Goal: Information Seeking & Learning: Learn about a topic

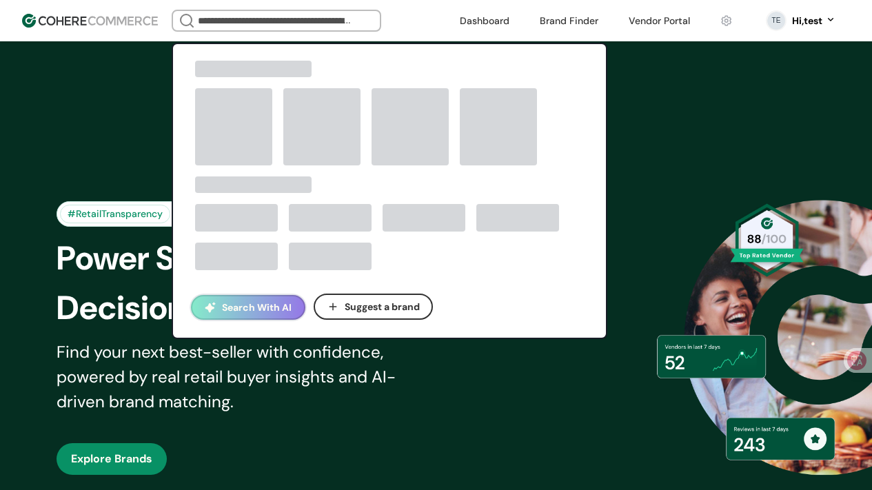
click at [343, 20] on input "search" at bounding box center [276, 20] width 163 height 19
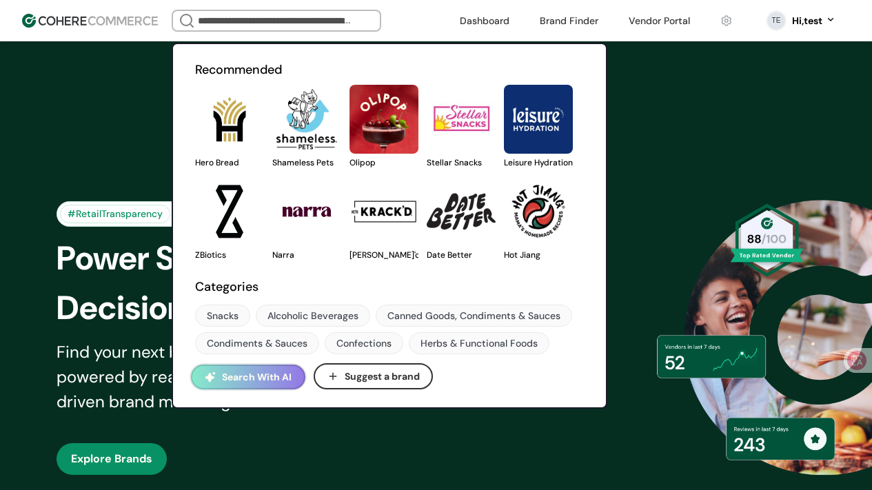
click at [195, 169] on link at bounding box center [195, 169] width 0 height 0
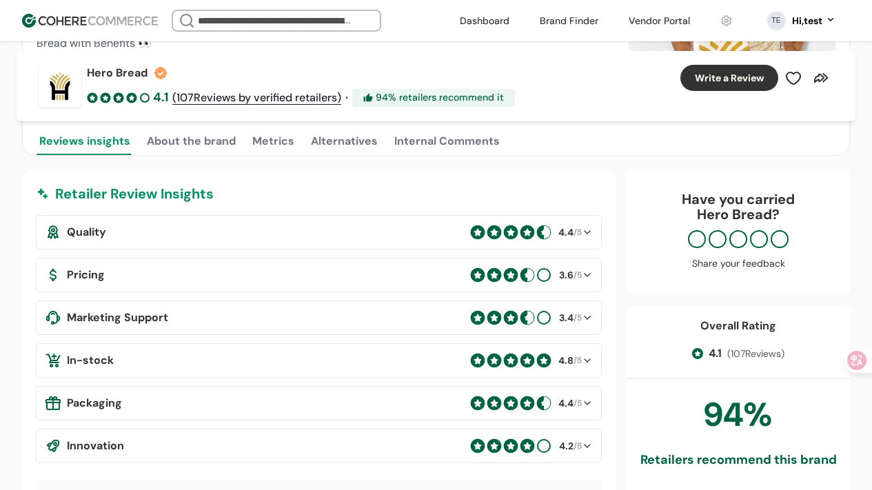
scroll to position [235, 0]
click at [188, 147] on button "About the brand" at bounding box center [191, 141] width 94 height 28
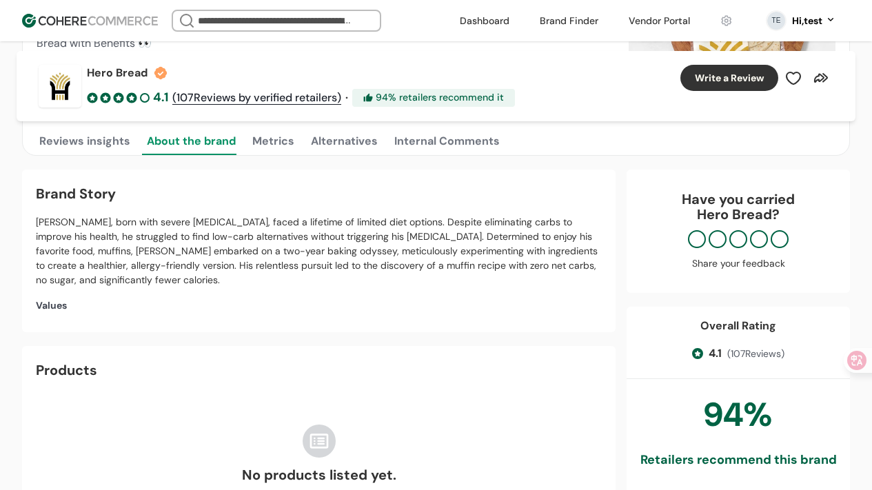
click at [287, 139] on button "Metrics" at bounding box center [273, 141] width 48 height 28
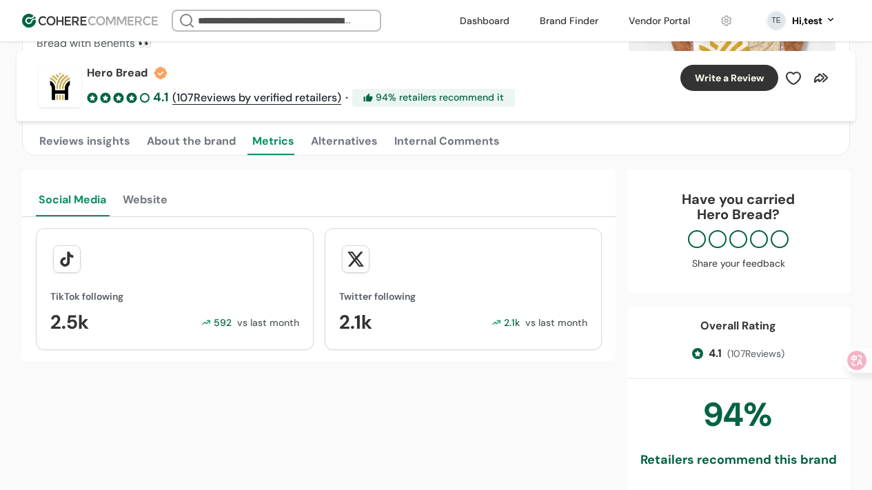
click at [325, 139] on button "Alternatives" at bounding box center [344, 141] width 72 height 28
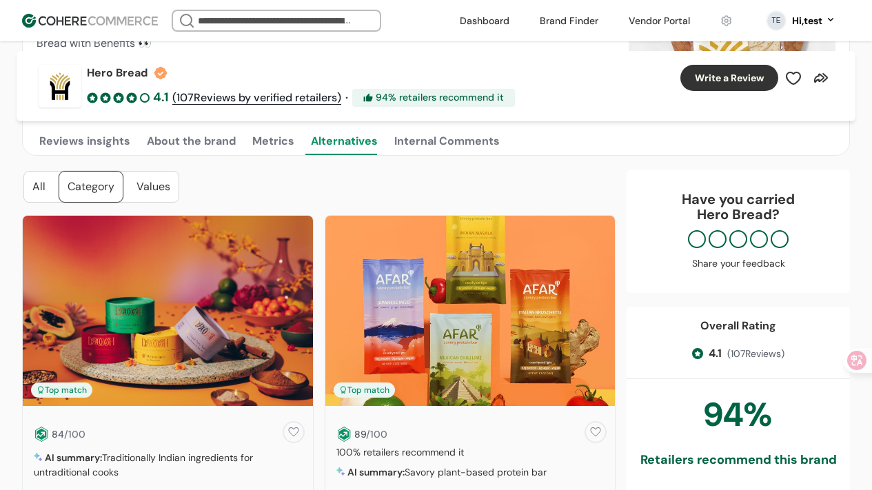
click at [416, 139] on div "Internal Comments" at bounding box center [446, 141] width 105 height 17
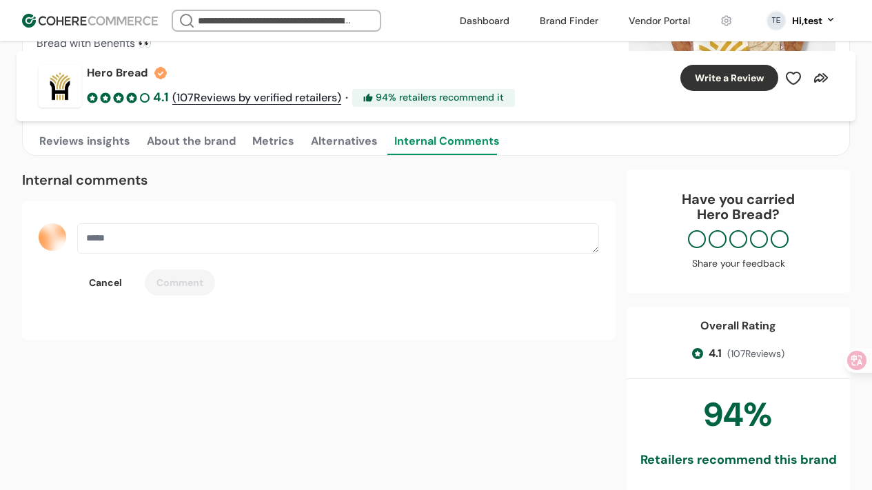
click at [59, 141] on button "Reviews insights" at bounding box center [85, 141] width 96 height 28
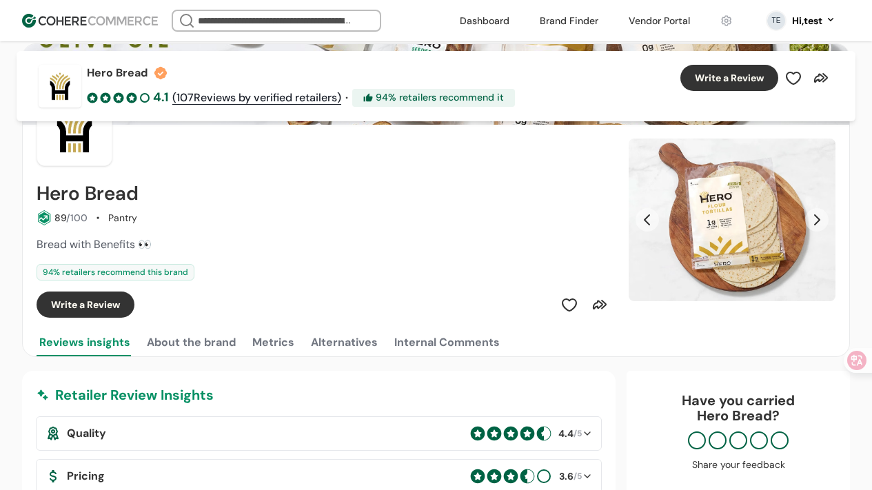
scroll to position [105, 0]
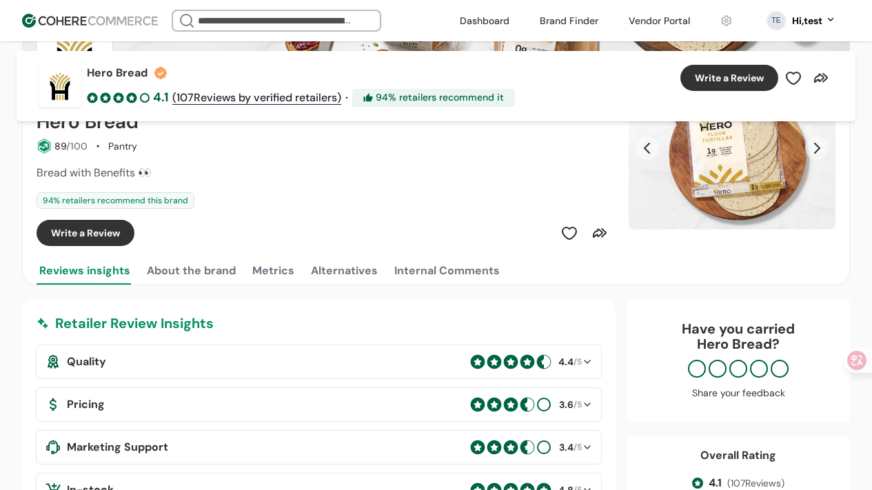
click at [161, 198] on div "94 % retailers recommend this brand" at bounding box center [116, 200] width 158 height 17
drag, startPoint x: 161, startPoint y: 198, endPoint x: 171, endPoint y: 201, distance: 10.0
click at [161, 198] on div "94 % retailers recommend this brand" at bounding box center [116, 200] width 158 height 17
click at [260, 216] on div "Hero Bread 89 /100 Pantry Bread with Benefits 👀 94 % retailers recommend this b…" at bounding box center [324, 178] width 575 height 135
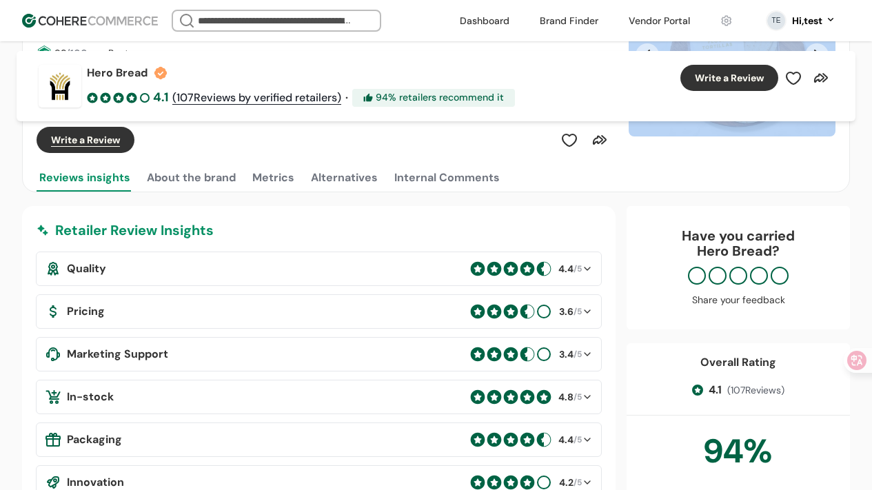
scroll to position [214, 0]
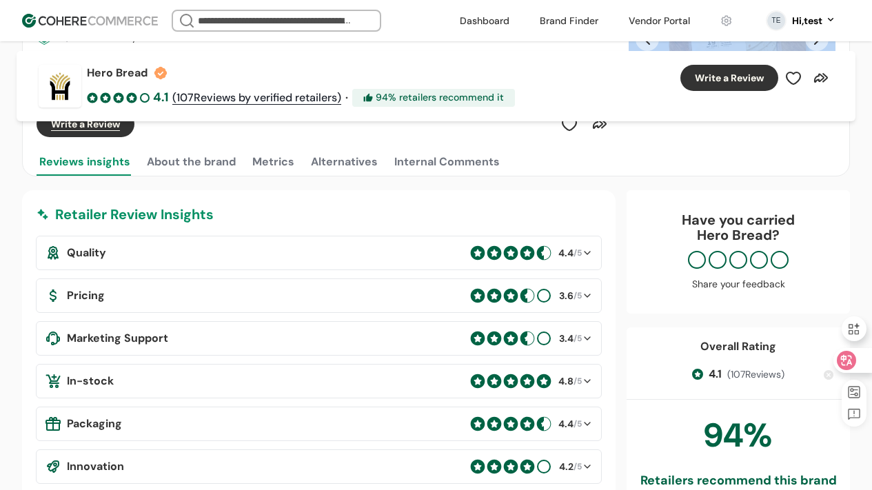
click at [864, 360] on div at bounding box center [851, 360] width 37 height 25
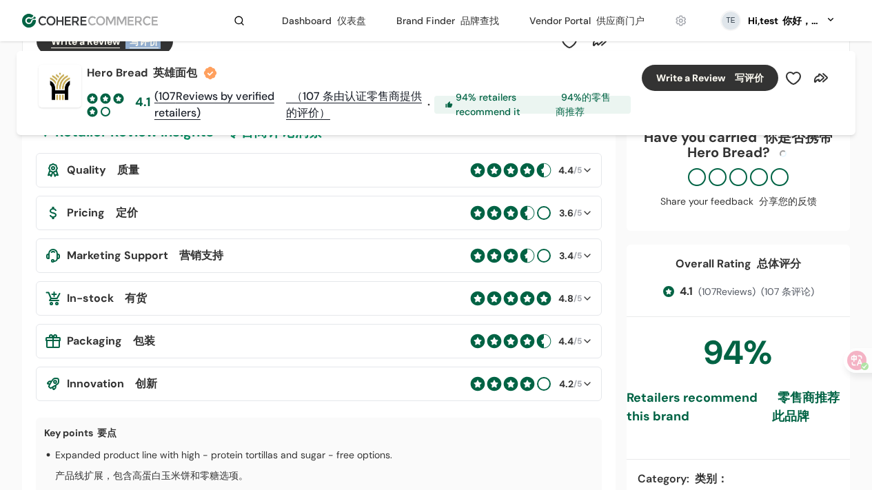
scroll to position [349, 0]
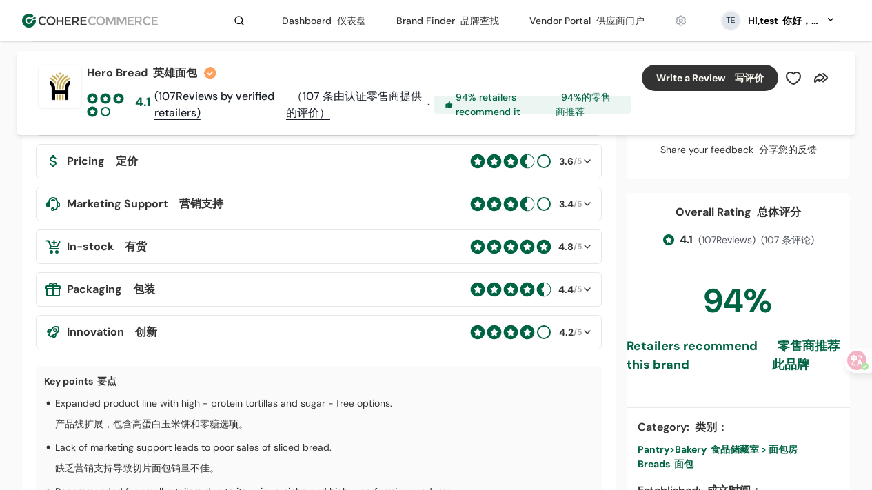
click at [186, 440] on p "Lack of marketing support leads to poor sales of sliced bread. 缺乏营销支持导致切片面包销量不佳。" at bounding box center [193, 460] width 276 height 41
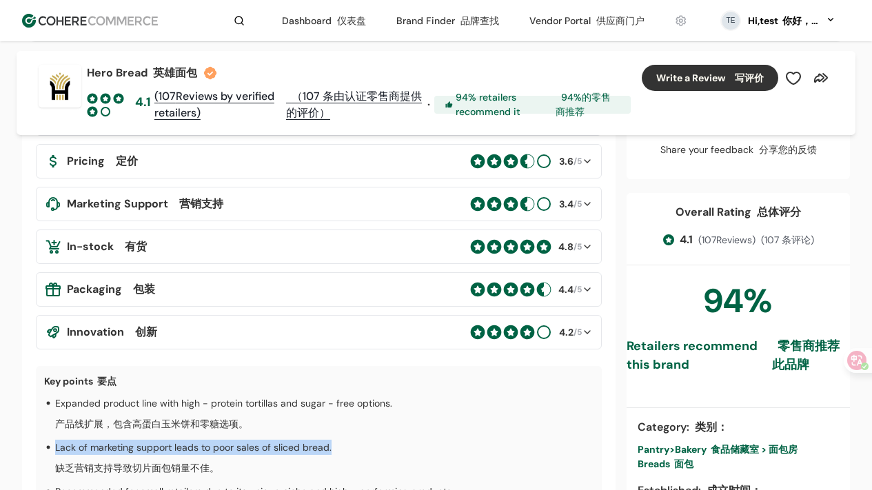
click at [186, 440] on p "Lack of marketing support leads to poor sales of sliced bread. 缺乏营销支持导致切片面包销量不佳。" at bounding box center [193, 460] width 276 height 41
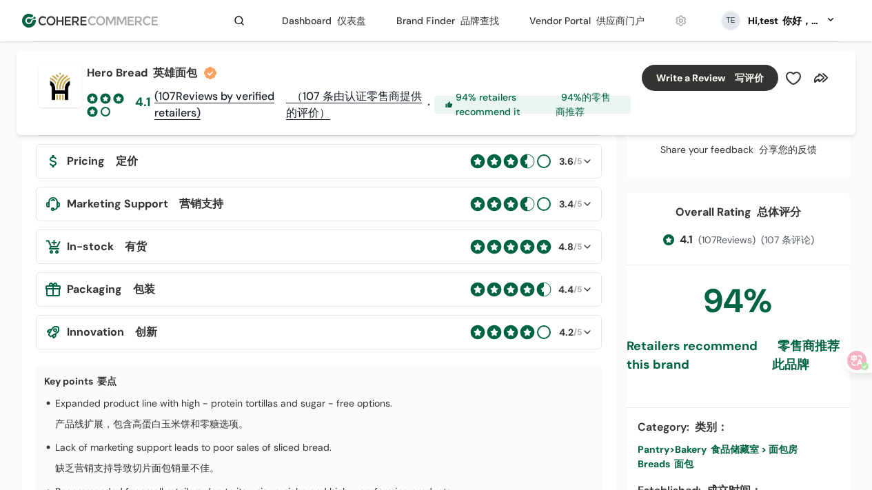
drag, startPoint x: 261, startPoint y: 422, endPoint x: 266, endPoint y: 430, distance: 9.9
drag, startPoint x: 272, startPoint y: 445, endPoint x: 267, endPoint y: 453, distance: 9.6
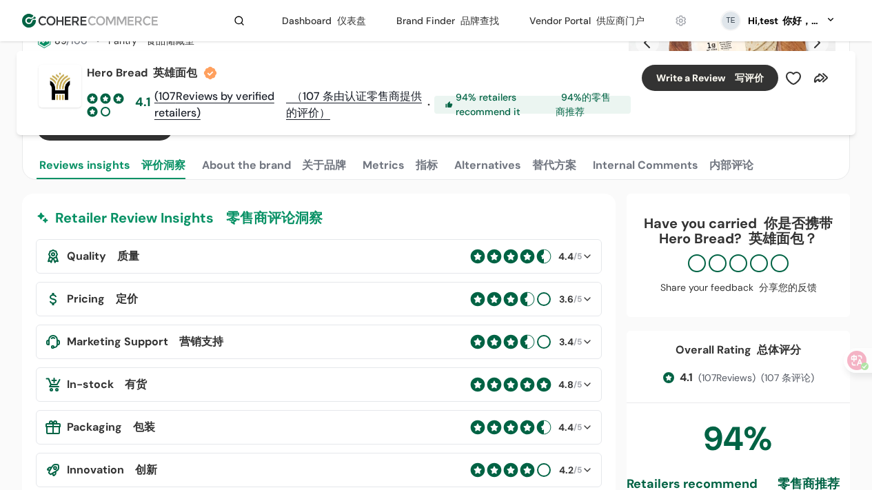
scroll to position [169, 0]
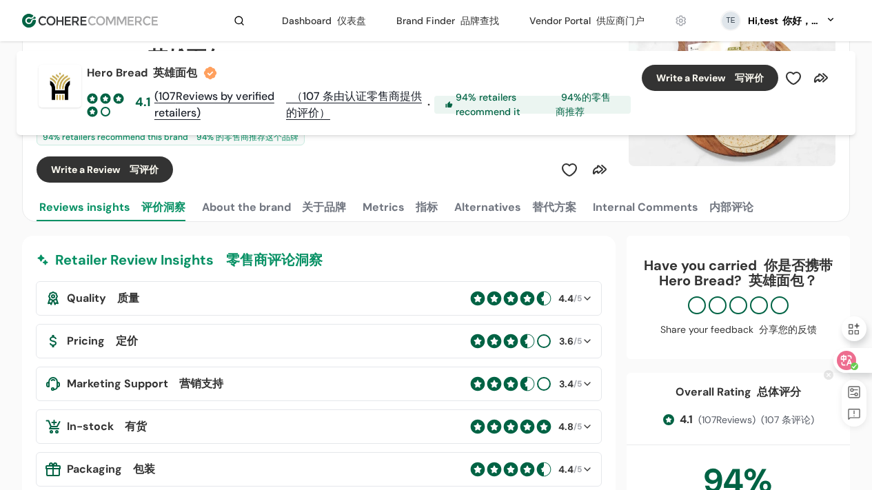
click at [844, 357] on icon at bounding box center [847, 360] width 12 height 11
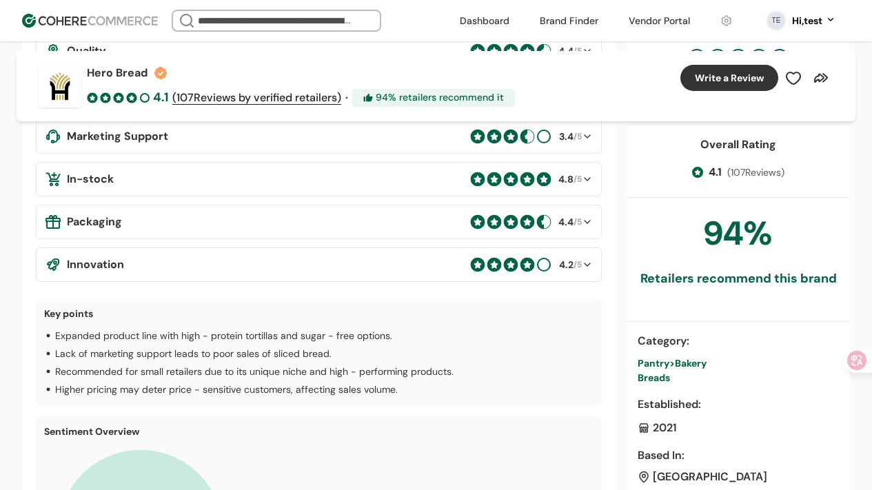
scroll to position [394, 0]
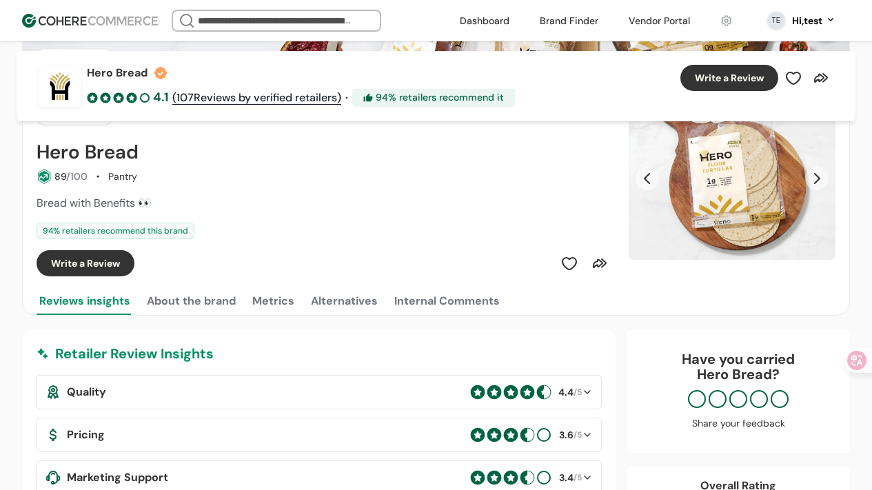
scroll to position [0, 0]
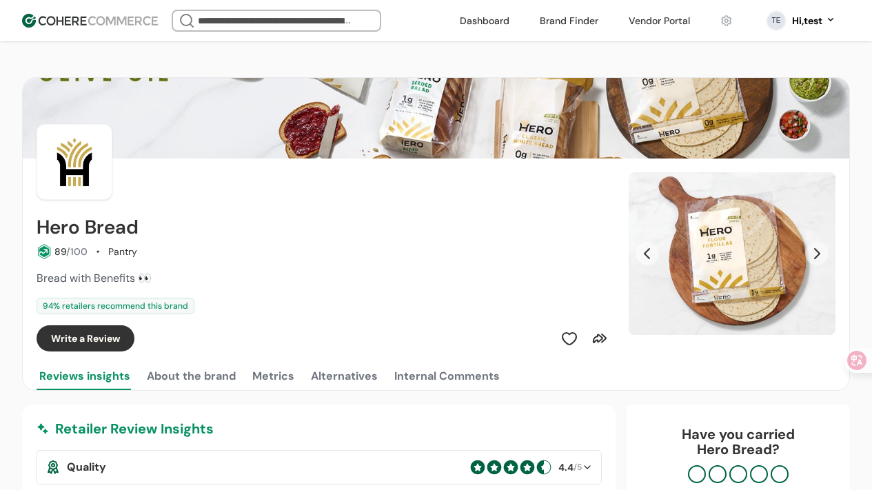
click at [270, 23] on input "search" at bounding box center [276, 20] width 163 height 19
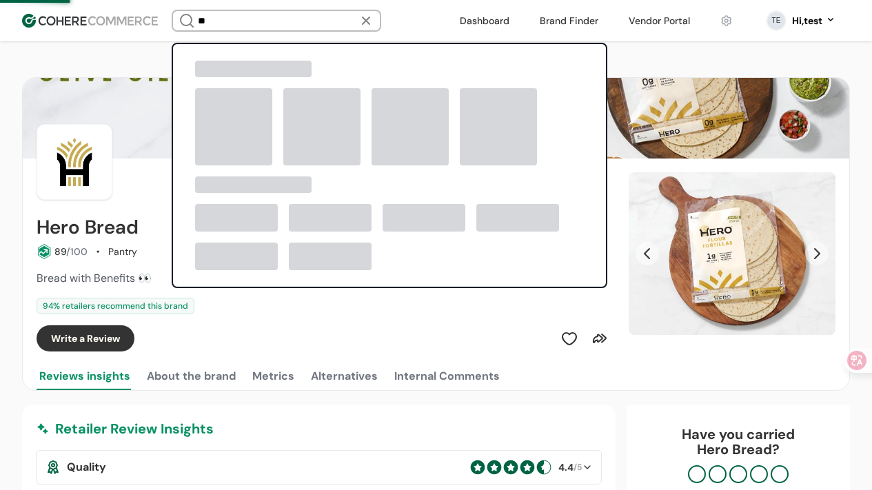
type input "**"
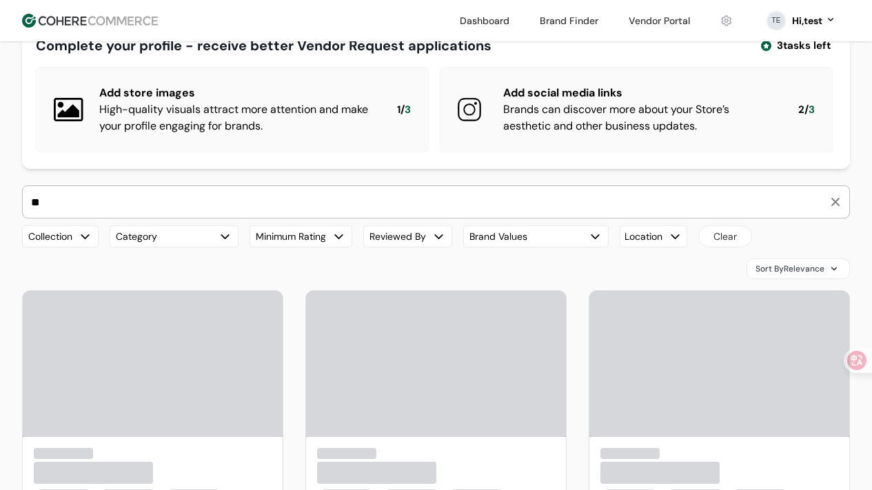
scroll to position [61, 0]
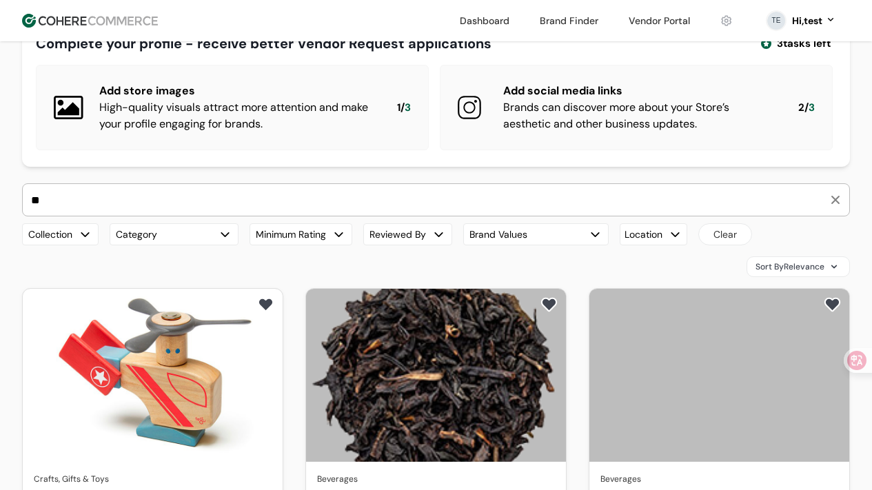
click at [511, 241] on button "Brand Values" at bounding box center [535, 234] width 145 height 22
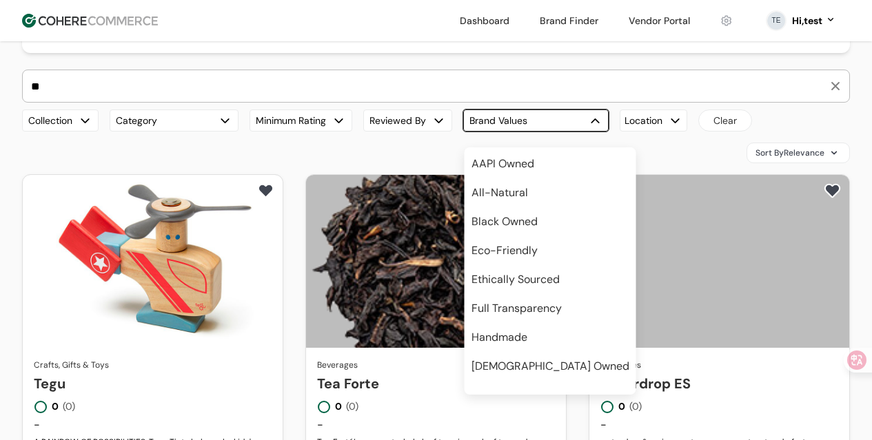
scroll to position [204, 0]
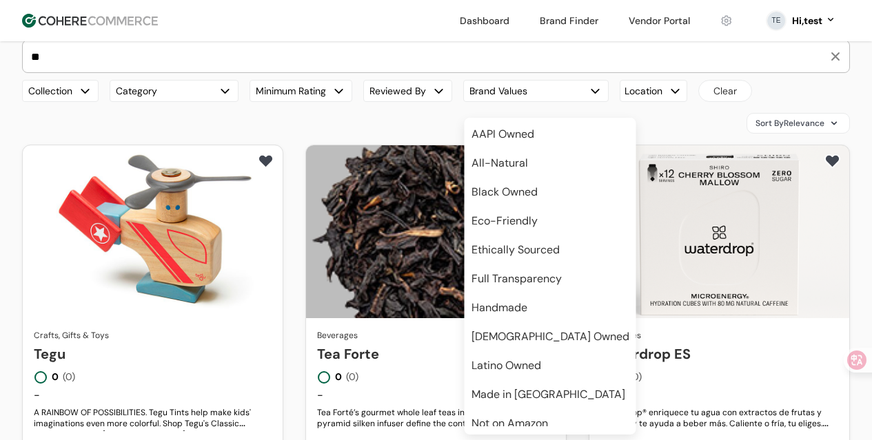
click at [325, 344] on link "Tea Forte" at bounding box center [436, 354] width 238 height 21
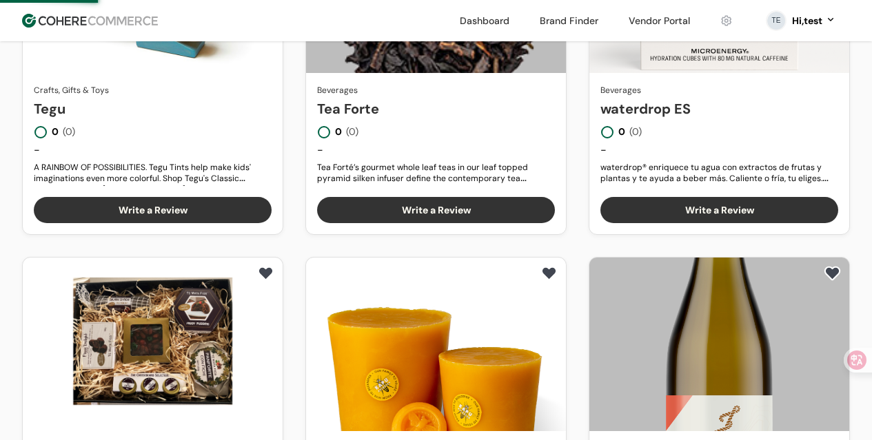
scroll to position [467, 0]
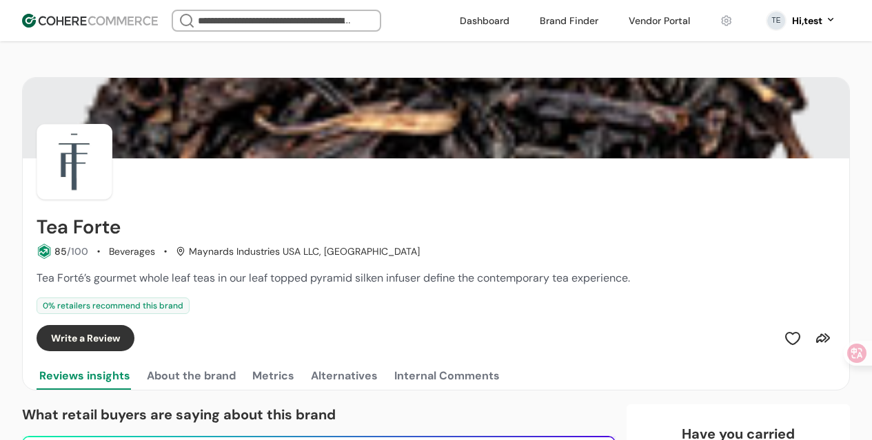
click at [150, 19] on img at bounding box center [90, 21] width 136 height 14
click at [224, 19] on input "search" at bounding box center [276, 20] width 163 height 19
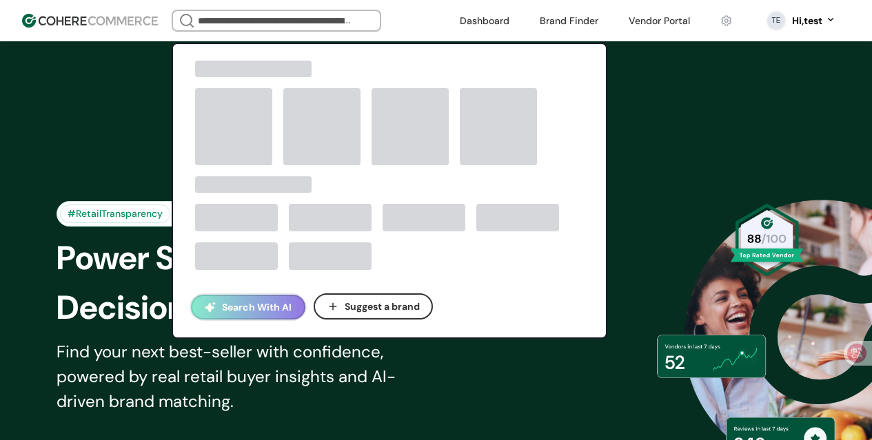
click at [228, 19] on input "search" at bounding box center [276, 20] width 163 height 19
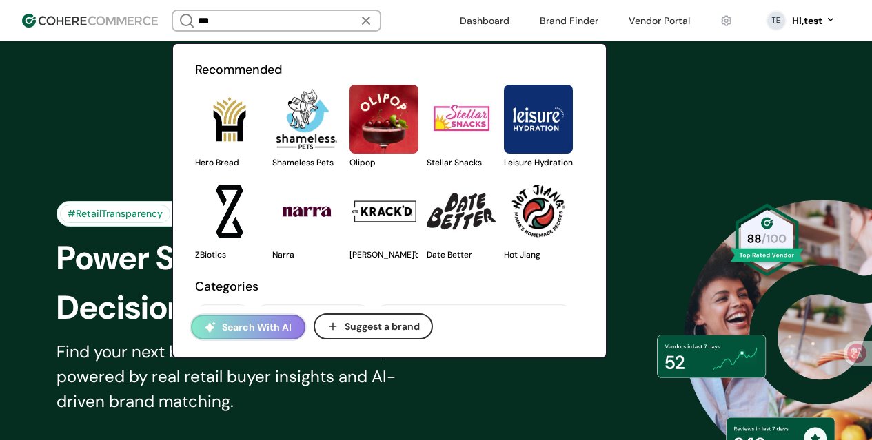
type input "****"
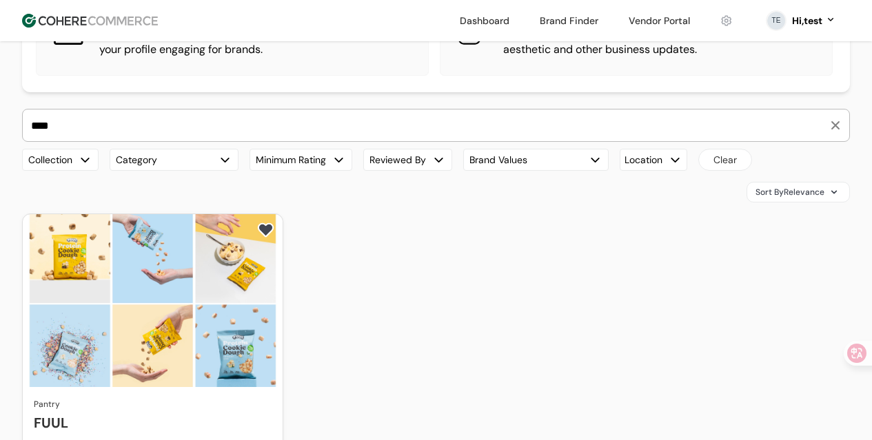
scroll to position [194, 0]
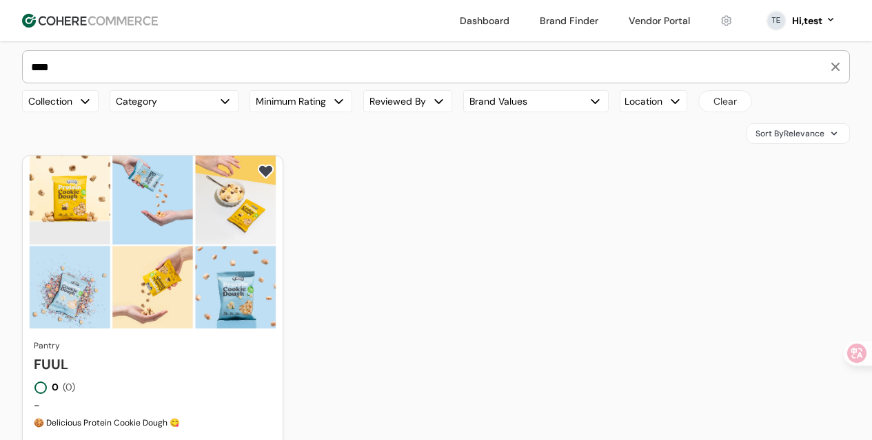
click at [150, 354] on link "FUUL" at bounding box center [153, 364] width 238 height 21
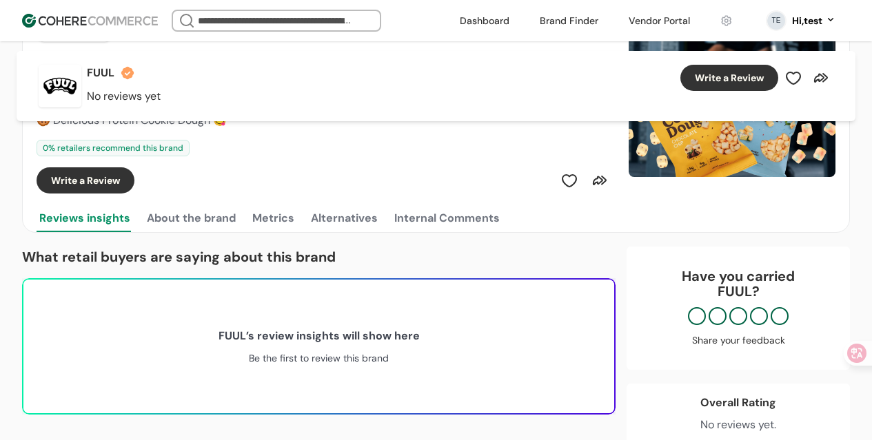
scroll to position [150, 0]
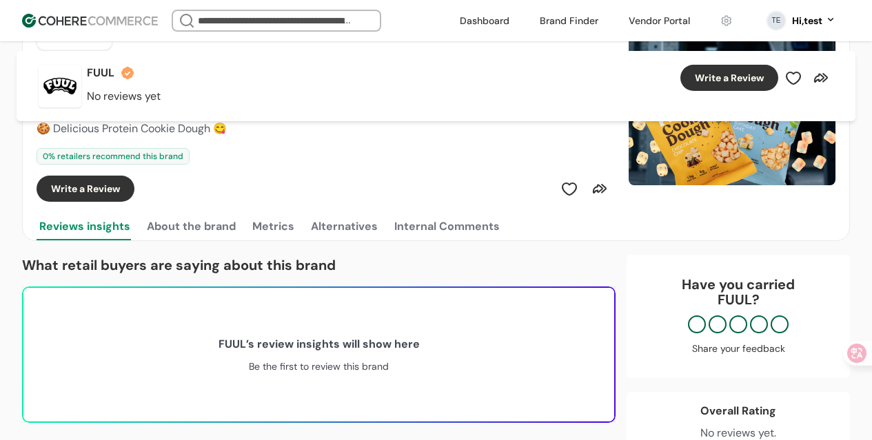
click at [220, 223] on button "About the brand" at bounding box center [191, 227] width 94 height 28
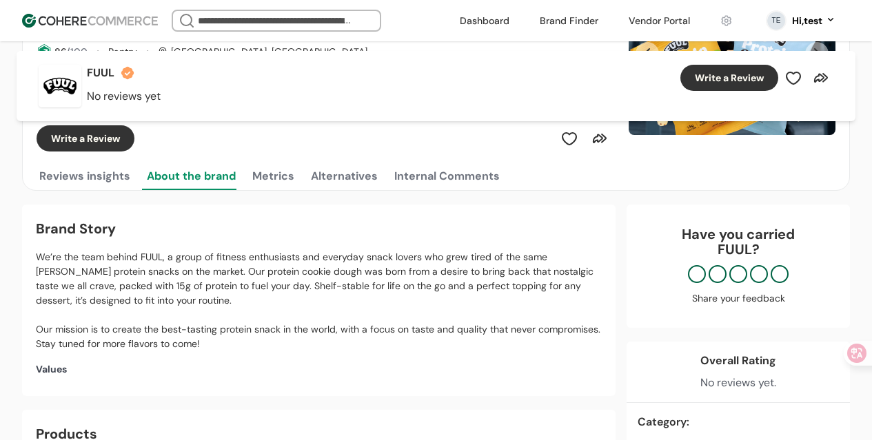
scroll to position [165, 0]
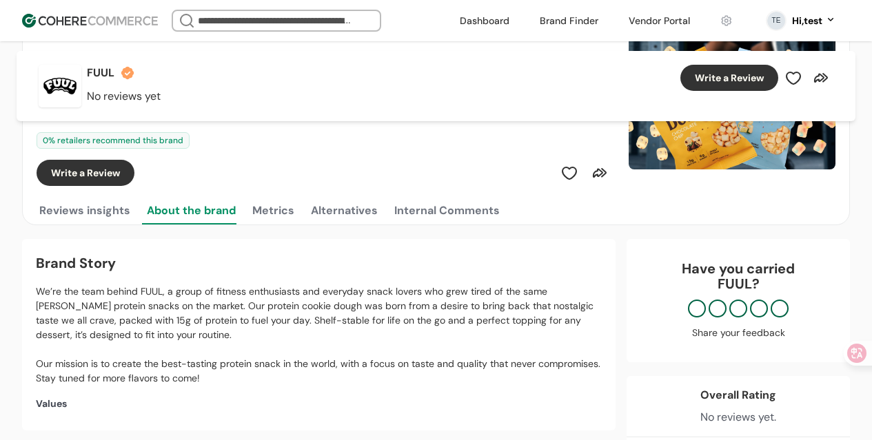
click at [431, 215] on div "Internal Comments" at bounding box center [446, 211] width 105 height 17
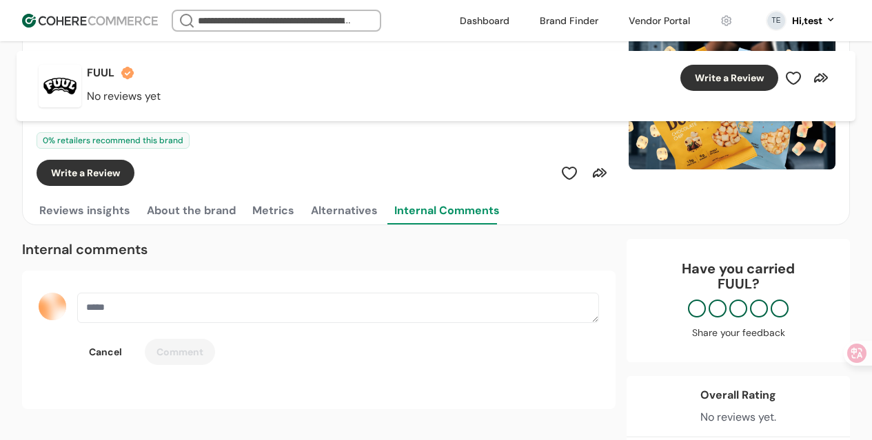
click at [342, 210] on button "Alternatives" at bounding box center [344, 211] width 72 height 28
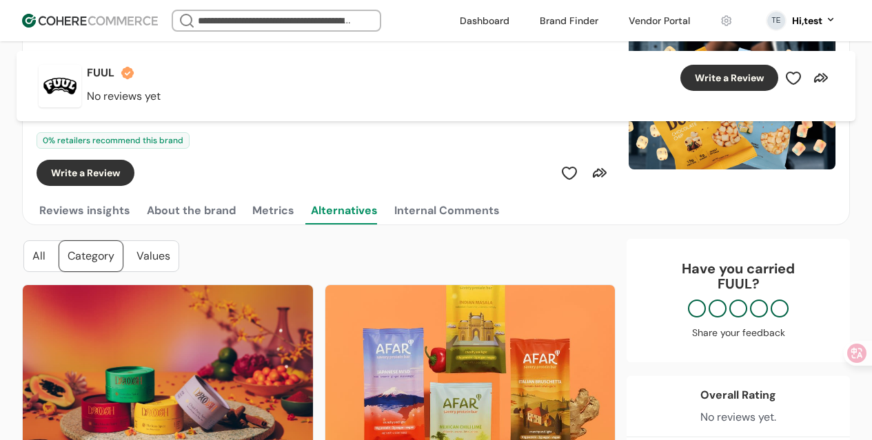
click at [277, 212] on button "Metrics" at bounding box center [273, 211] width 48 height 28
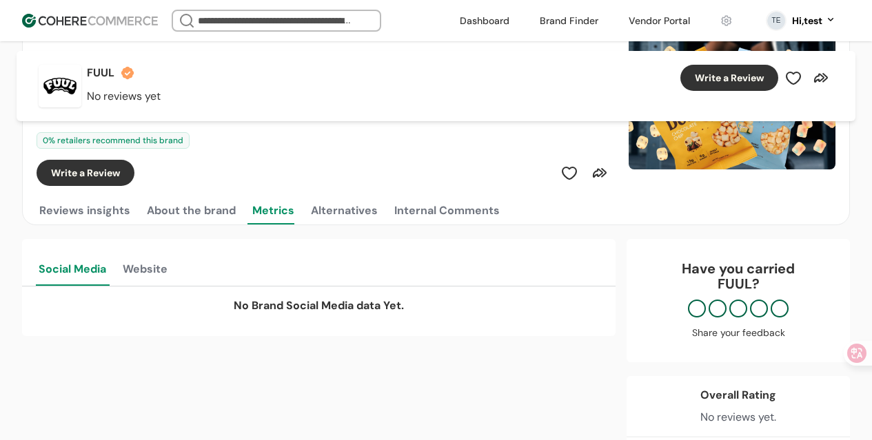
click at [350, 209] on button "Alternatives" at bounding box center [344, 211] width 72 height 28
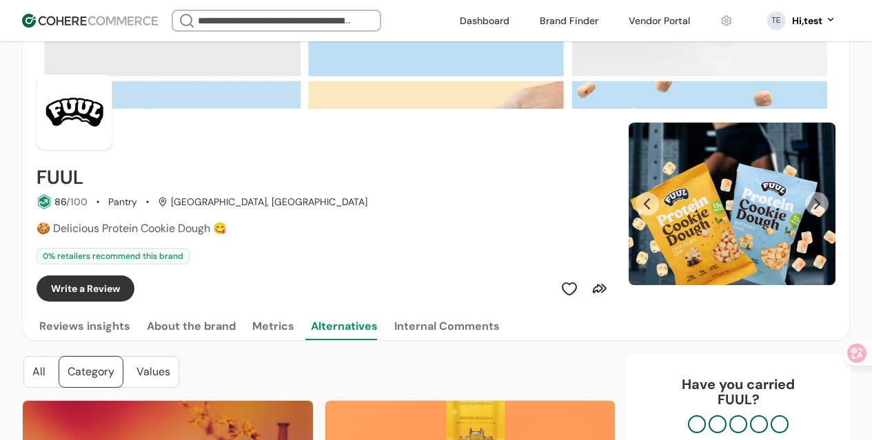
scroll to position [0, 0]
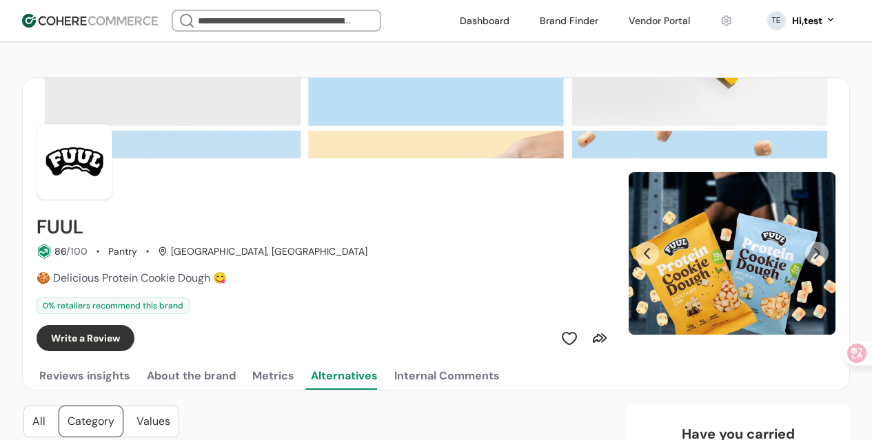
click at [86, 372] on button "Reviews insights" at bounding box center [85, 377] width 96 height 28
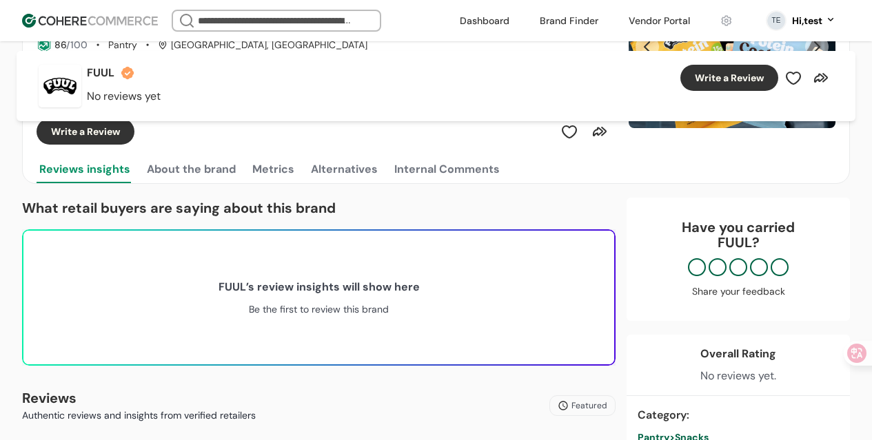
scroll to position [197, 0]
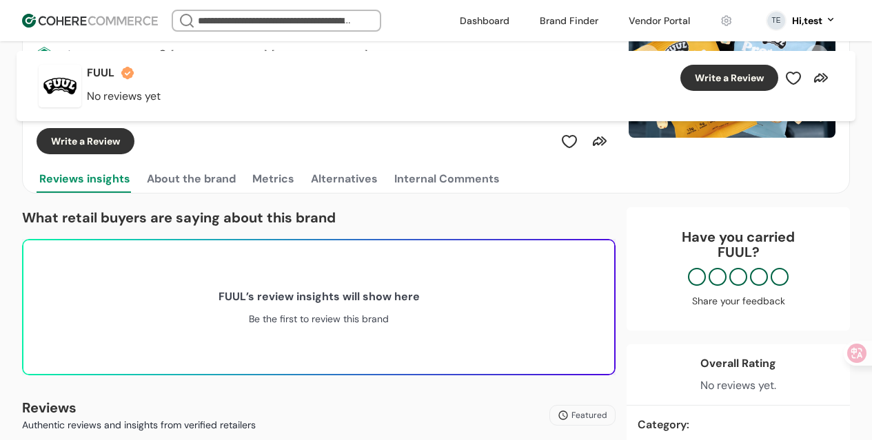
click at [462, 183] on div "Internal Comments" at bounding box center [446, 179] width 105 height 17
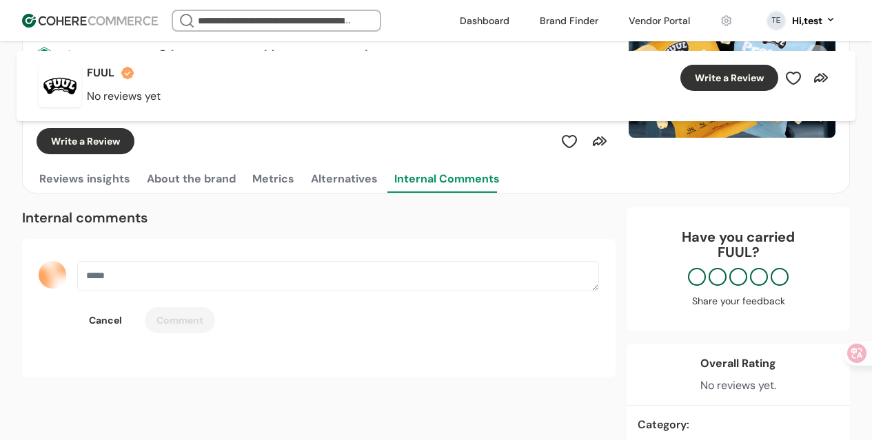
click at [365, 227] on div "Internal comments" at bounding box center [318, 217] width 593 height 21
click at [378, 218] on div "Internal comments" at bounding box center [318, 217] width 593 height 21
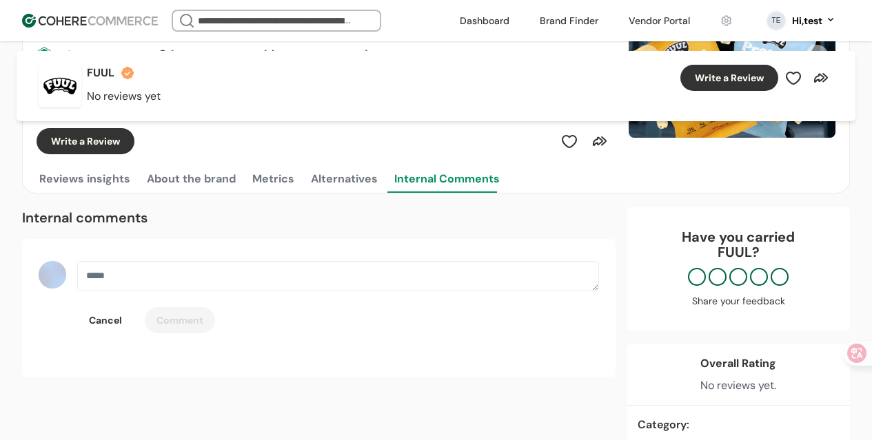
click at [378, 218] on div "Internal comments" at bounding box center [318, 217] width 593 height 21
click at [508, 177] on div "Reviews insights About the brand Metrics Alternatives Internal Comments" at bounding box center [436, 179] width 799 height 28
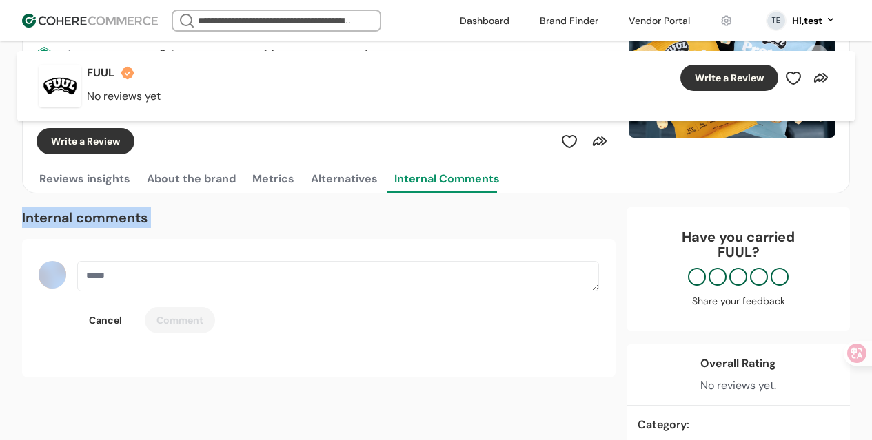
click at [318, 180] on button "Alternatives" at bounding box center [344, 179] width 72 height 28
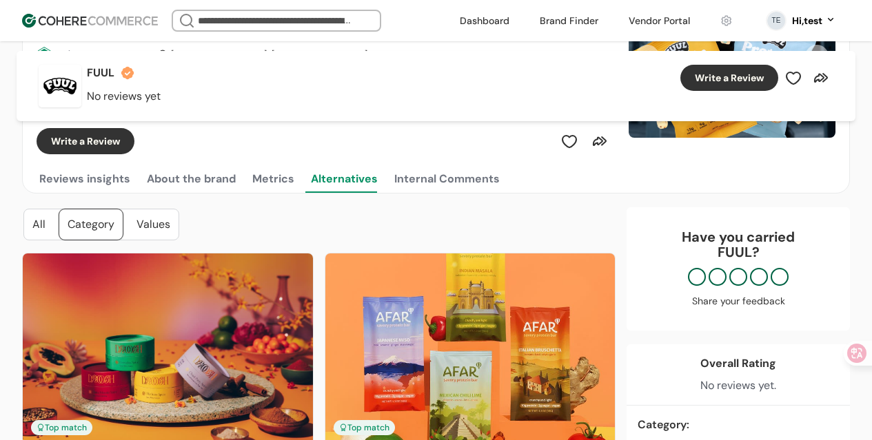
click at [266, 176] on button "Metrics" at bounding box center [273, 179] width 48 height 28
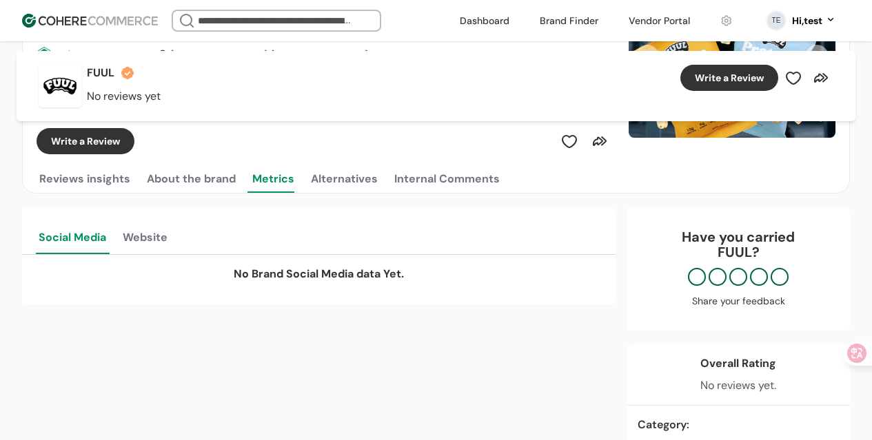
click at [317, 184] on button "Alternatives" at bounding box center [344, 179] width 72 height 28
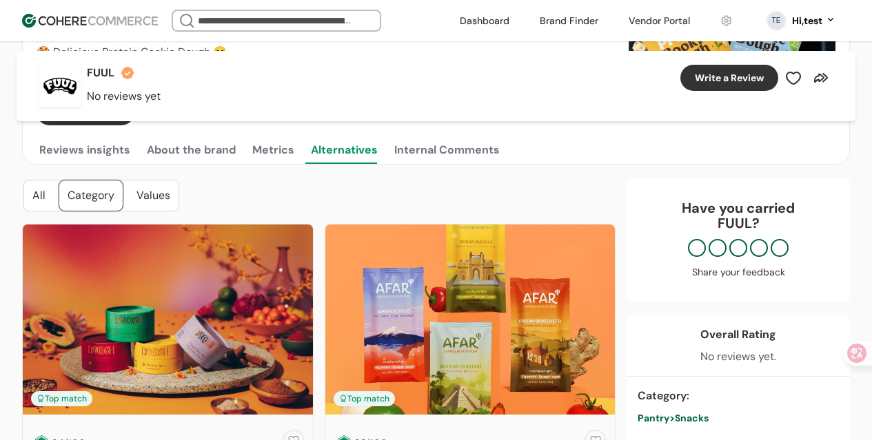
scroll to position [205, 0]
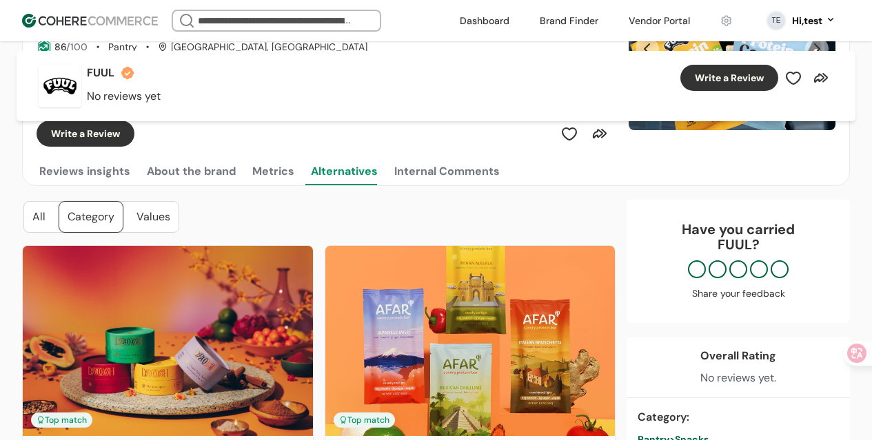
click at [209, 172] on button "About the brand" at bounding box center [191, 172] width 94 height 28
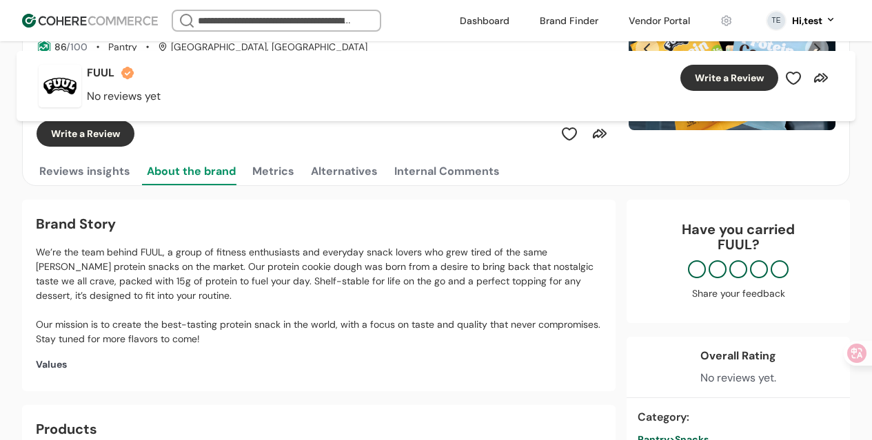
click at [117, 179] on button "Reviews insights" at bounding box center [85, 172] width 96 height 28
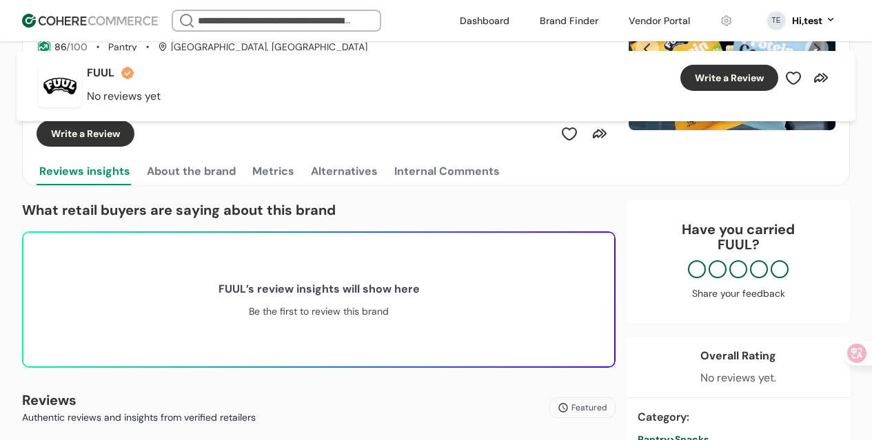
click at [167, 170] on button "About the brand" at bounding box center [191, 172] width 94 height 28
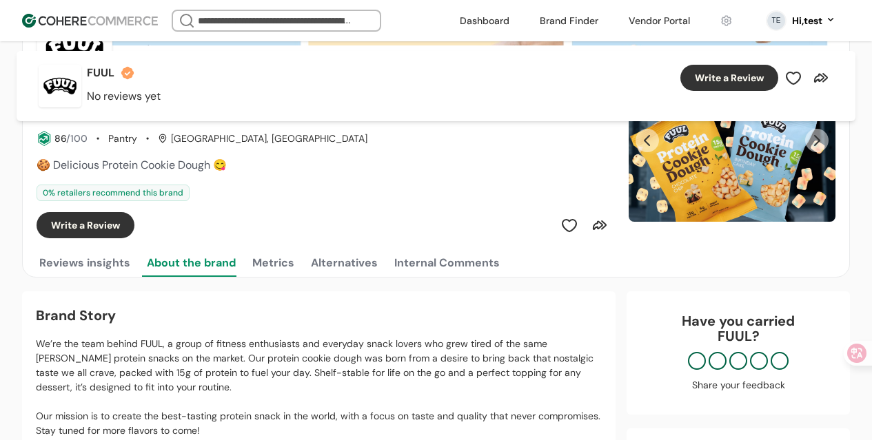
scroll to position [114, 0]
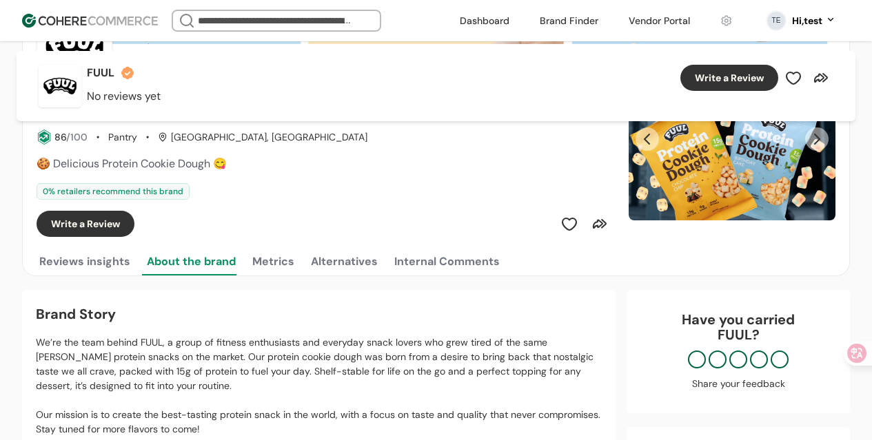
click at [254, 263] on button "Metrics" at bounding box center [273, 262] width 48 height 28
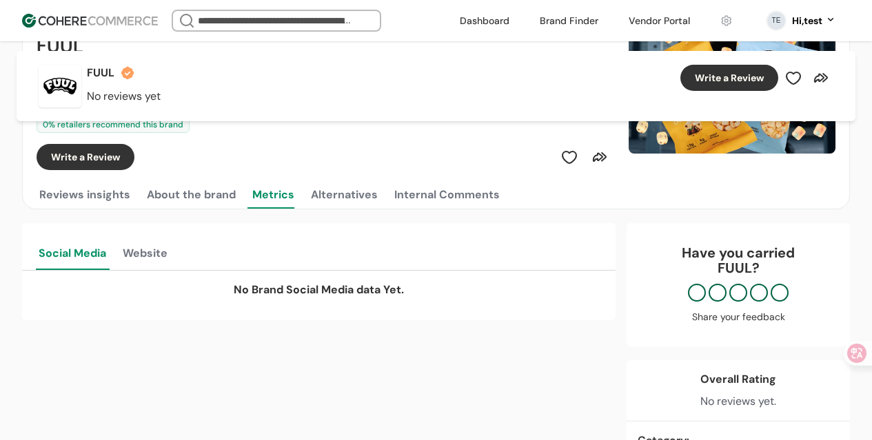
scroll to position [209, 0]
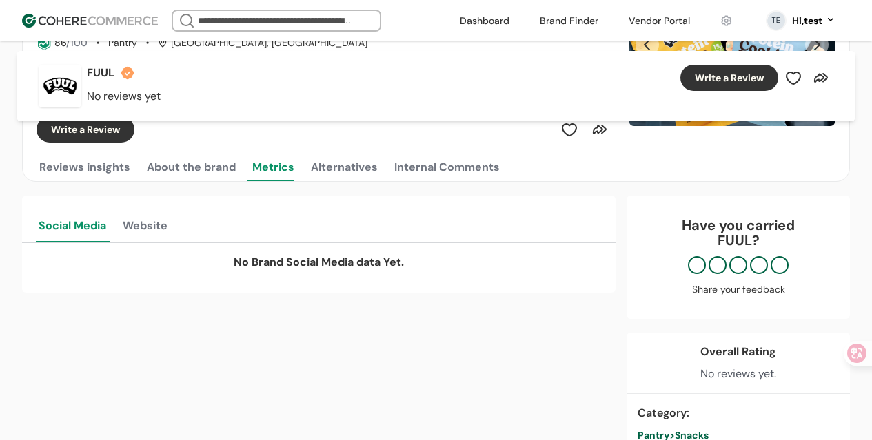
click at [136, 227] on button "Website" at bounding box center [145, 225] width 50 height 36
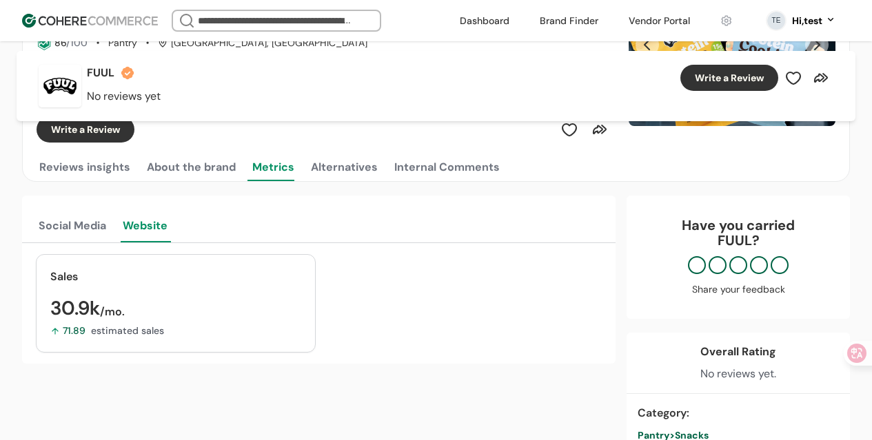
click at [87, 313] on div "30.9k /mo." at bounding box center [175, 308] width 251 height 19
click at [113, 314] on div "/mo." at bounding box center [112, 311] width 25 height 13
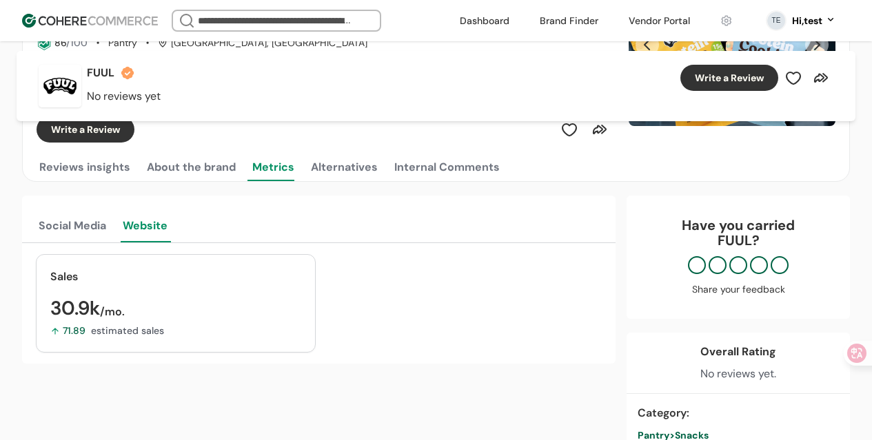
click at [141, 331] on div "estimated sales" at bounding box center [127, 331] width 73 height 14
click at [173, 331] on div "71.89 estimated sales" at bounding box center [175, 331] width 251 height 14
click at [72, 334] on div "71.89" at bounding box center [70, 331] width 41 height 14
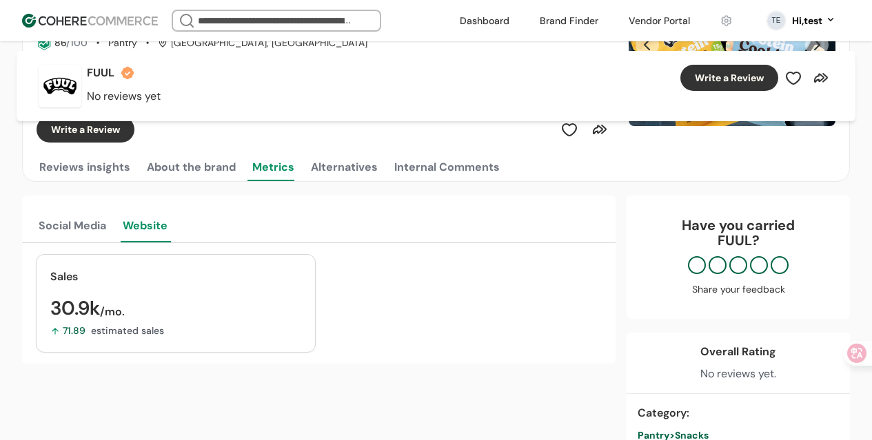
click at [83, 305] on div "30.9k /mo." at bounding box center [175, 308] width 251 height 19
